Goal: Transaction & Acquisition: Purchase product/service

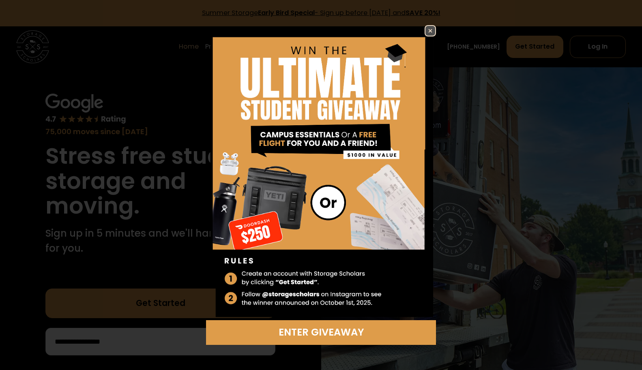
click at [426, 32] on img at bounding box center [430, 31] width 10 height 10
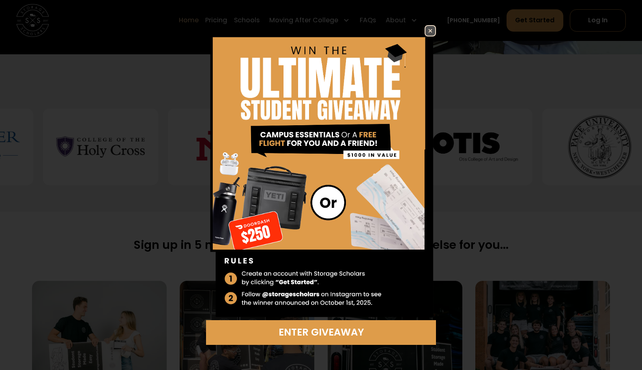
scroll to position [329, 0]
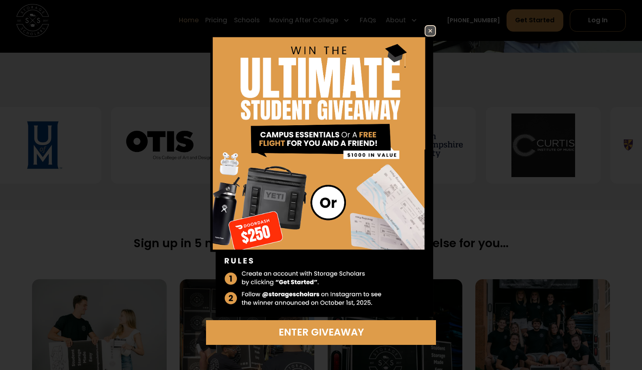
click at [428, 28] on img at bounding box center [430, 31] width 10 height 10
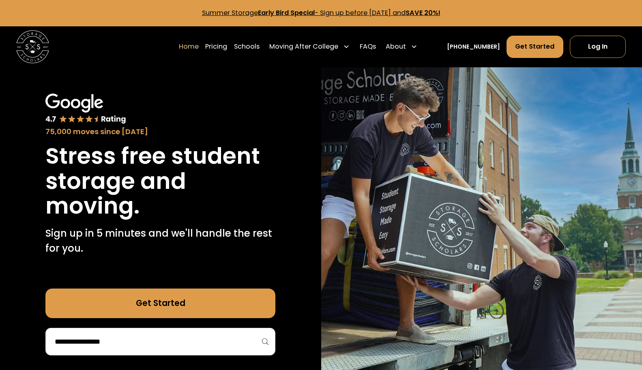
scroll to position [0, 0]
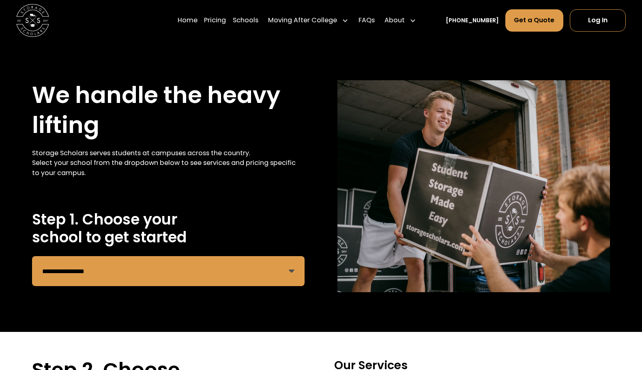
select select "**********"
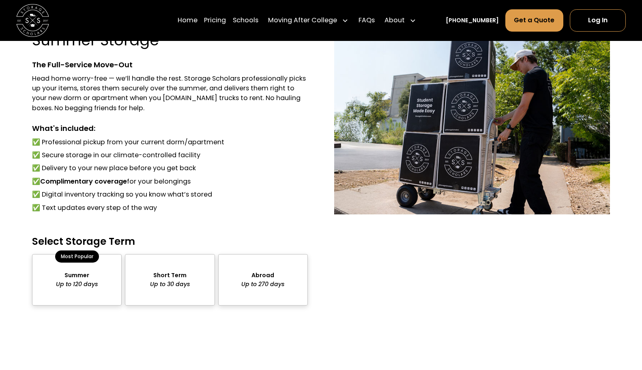
scroll to position [565, 0]
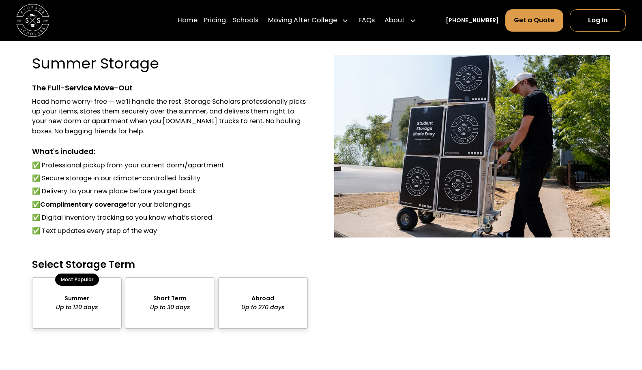
click at [85, 303] on div "package-pricing" at bounding box center [77, 302] width 90 height 51
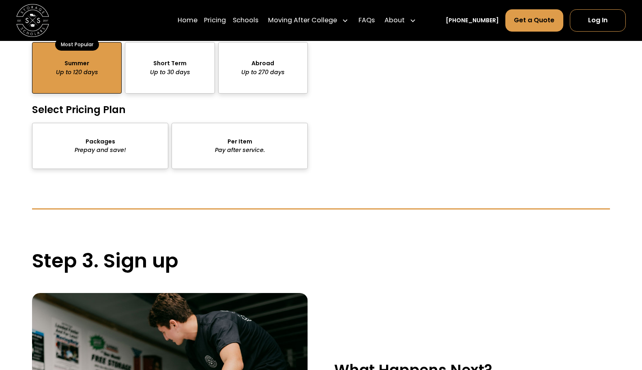
scroll to position [800, 0]
click at [133, 152] on div "package-pricing" at bounding box center [100, 146] width 136 height 46
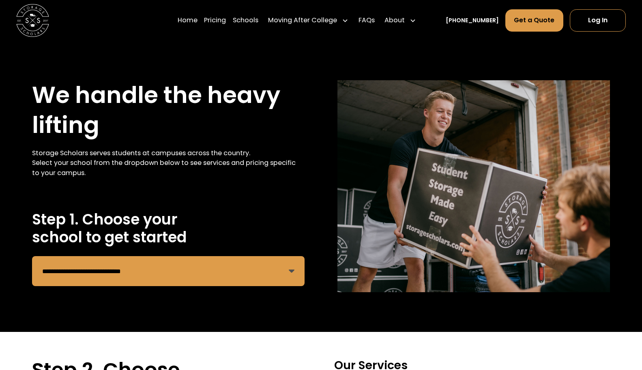
scroll to position [0, 0]
